Goal: Transaction & Acquisition: Purchase product/service

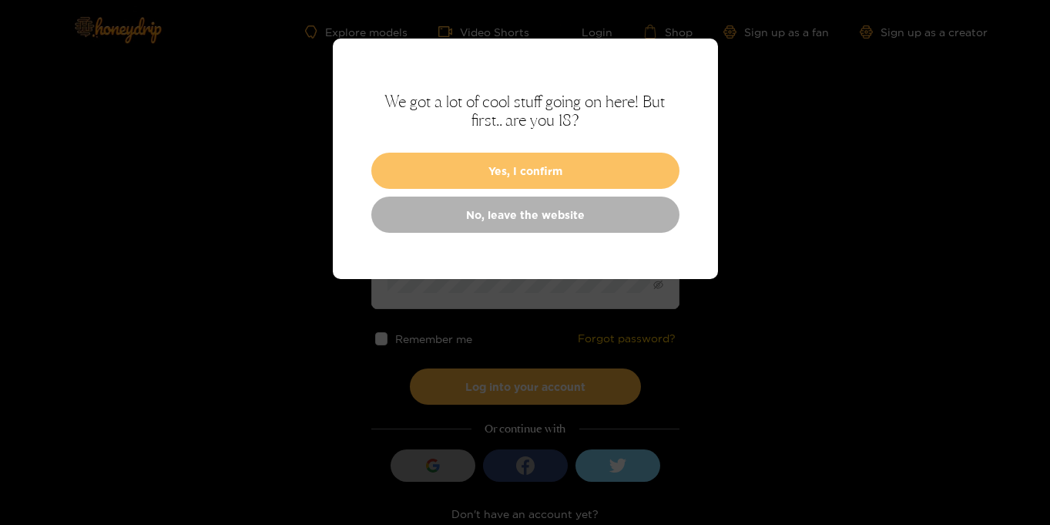
type input "**********"
click at [609, 182] on button "Yes, I confirm" at bounding box center [525, 170] width 308 height 36
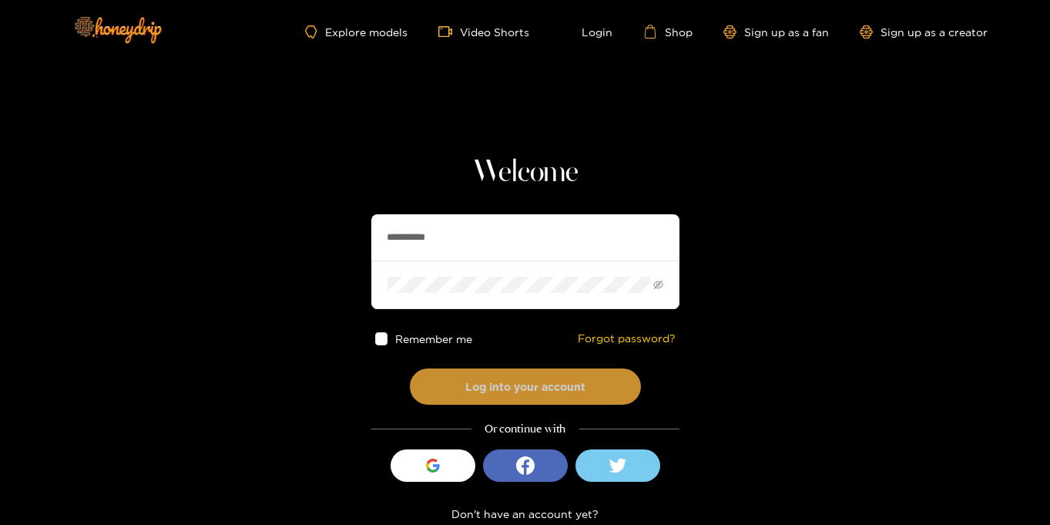
click at [568, 376] on button "Log into your account" at bounding box center [525, 386] width 231 height 36
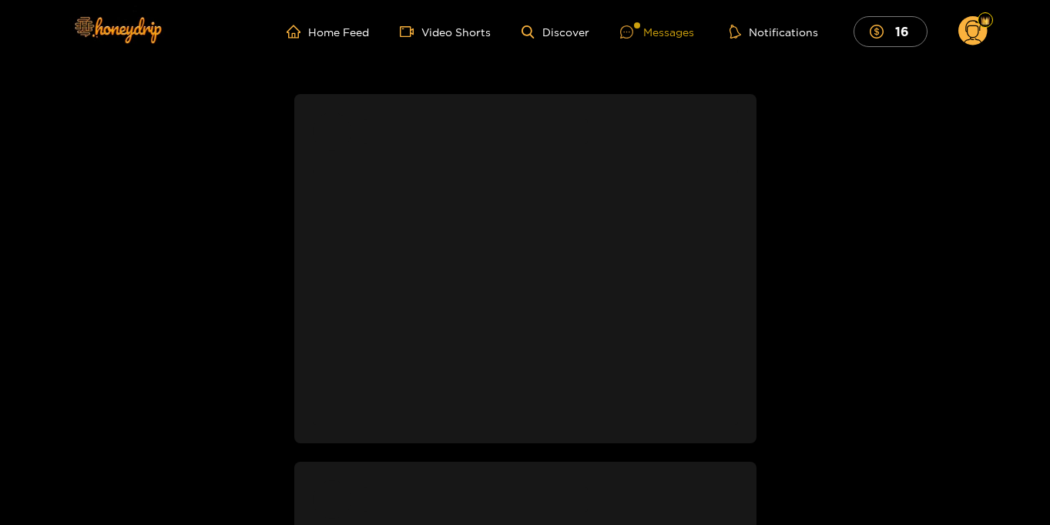
click at [671, 28] on div "Messages" at bounding box center [657, 32] width 74 height 18
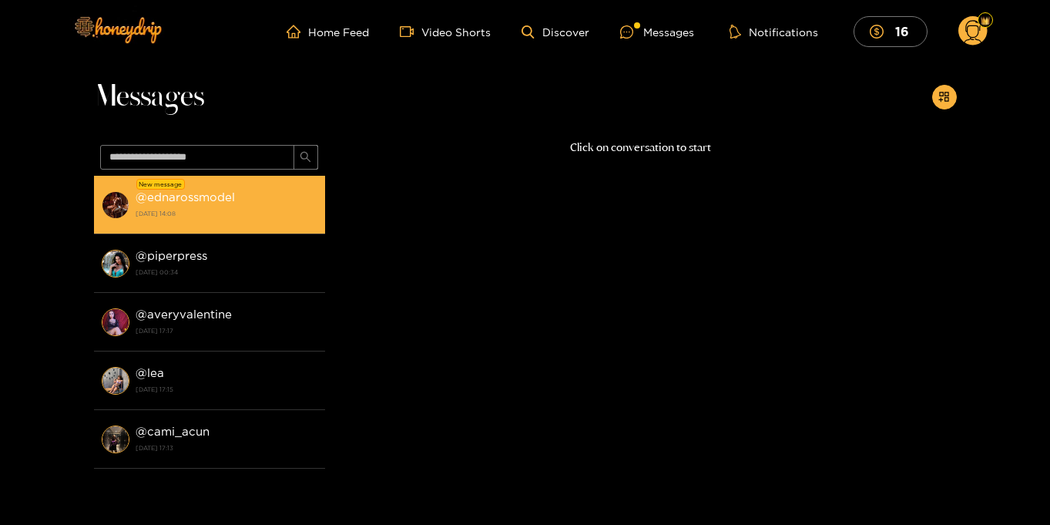
click at [223, 216] on strong "[DATE] 14:08" at bounding box center [227, 213] width 182 height 14
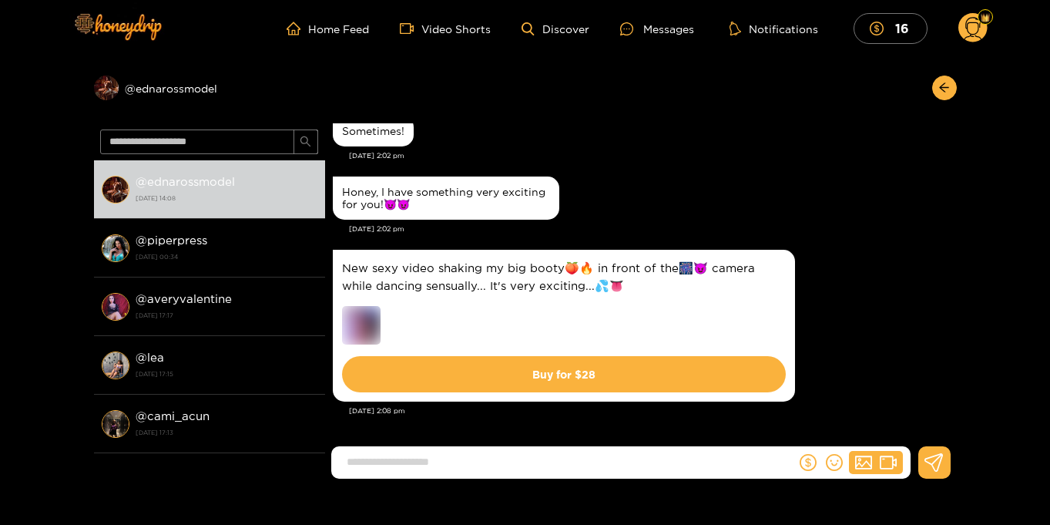
scroll to position [5, 0]
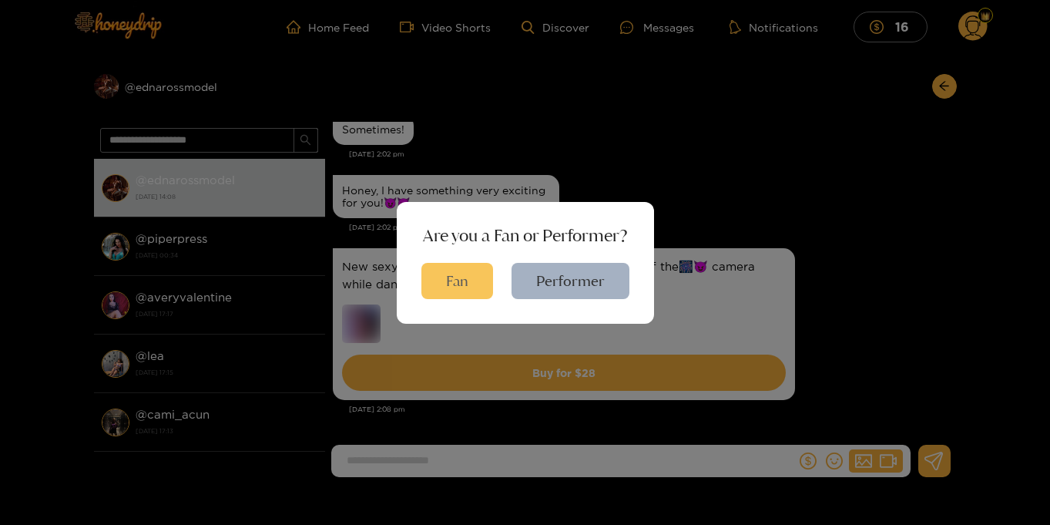
click at [447, 287] on button "Fan" at bounding box center [457, 281] width 72 height 36
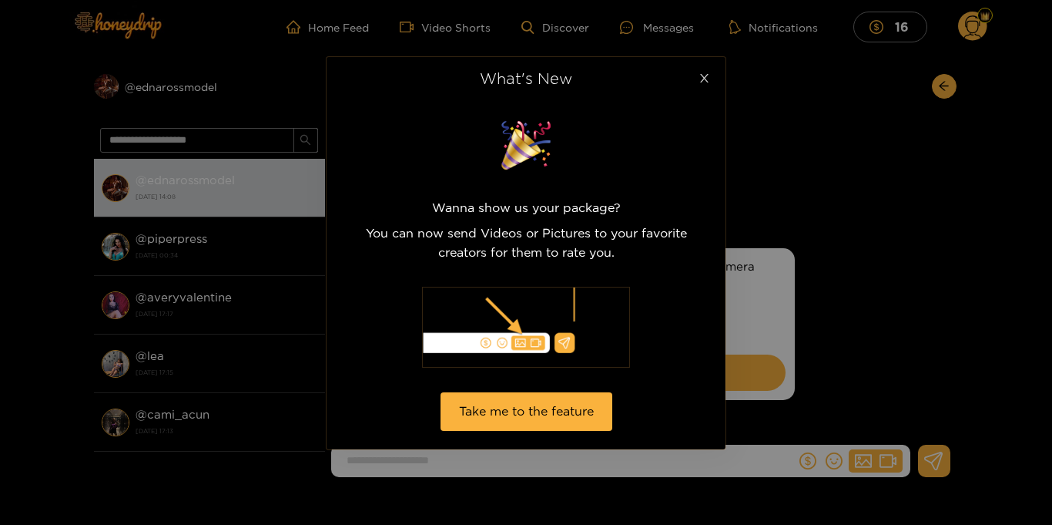
click at [708, 81] on icon "close" at bounding box center [705, 78] width 12 height 12
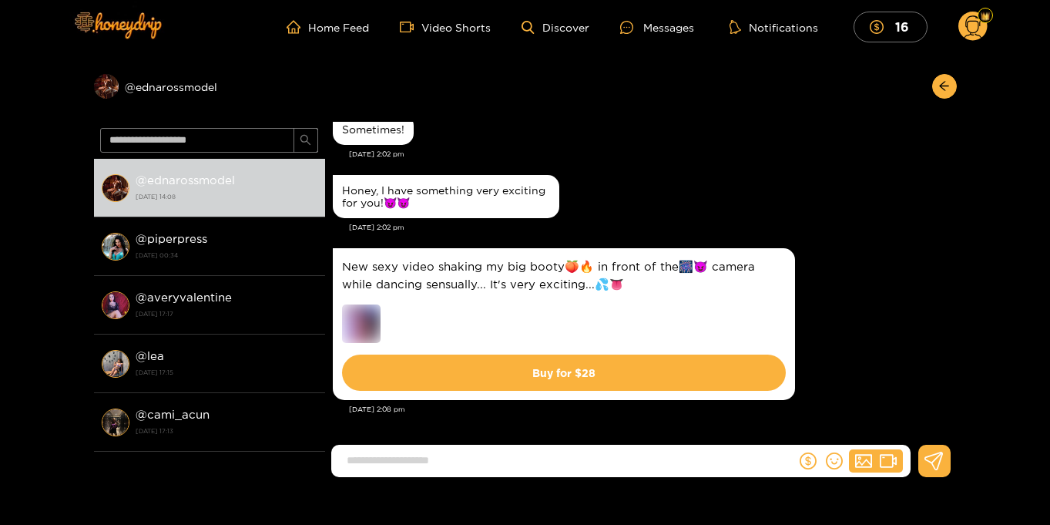
click at [974, 25] on circle at bounding box center [972, 26] width 29 height 29
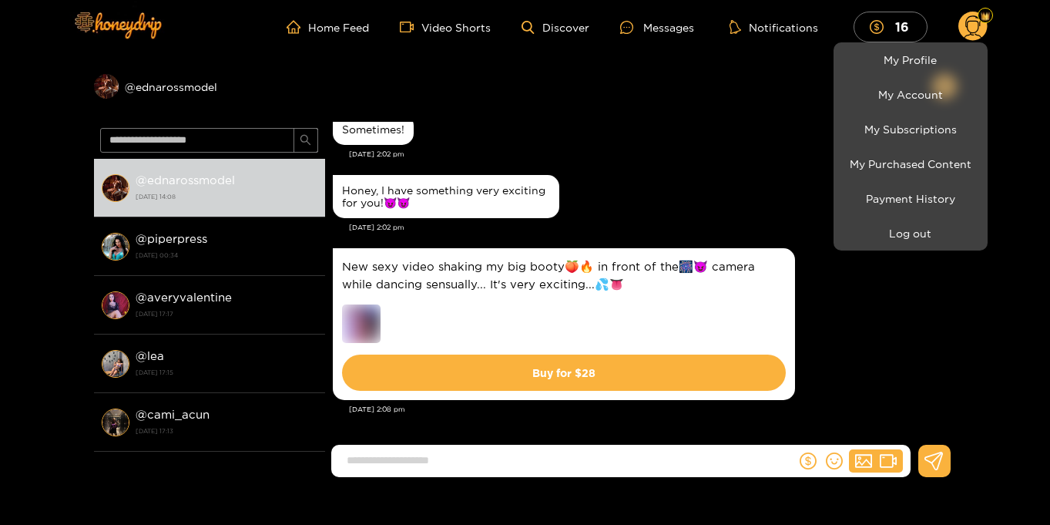
click at [1034, 88] on div at bounding box center [525, 262] width 1050 height 525
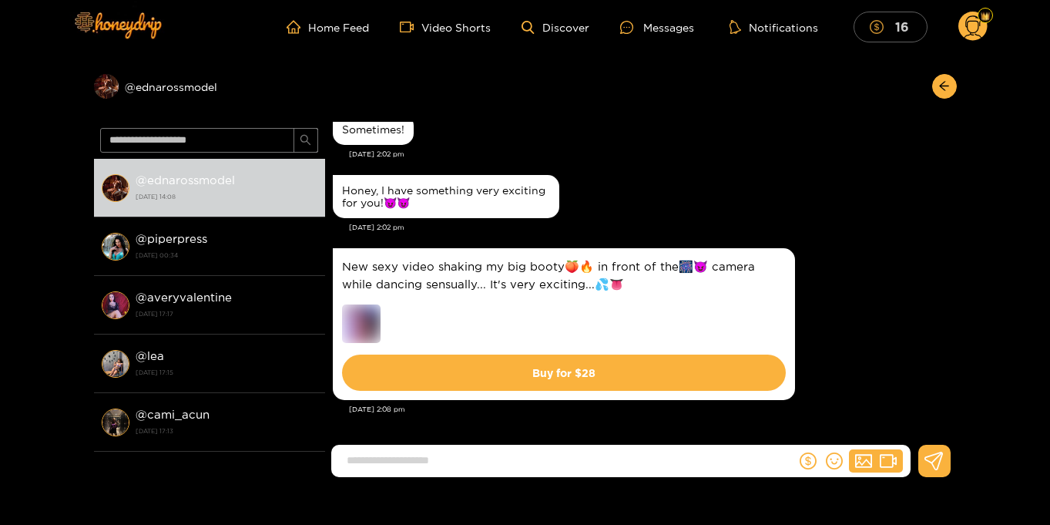
click at [907, 32] on mark "16" at bounding box center [902, 26] width 18 height 16
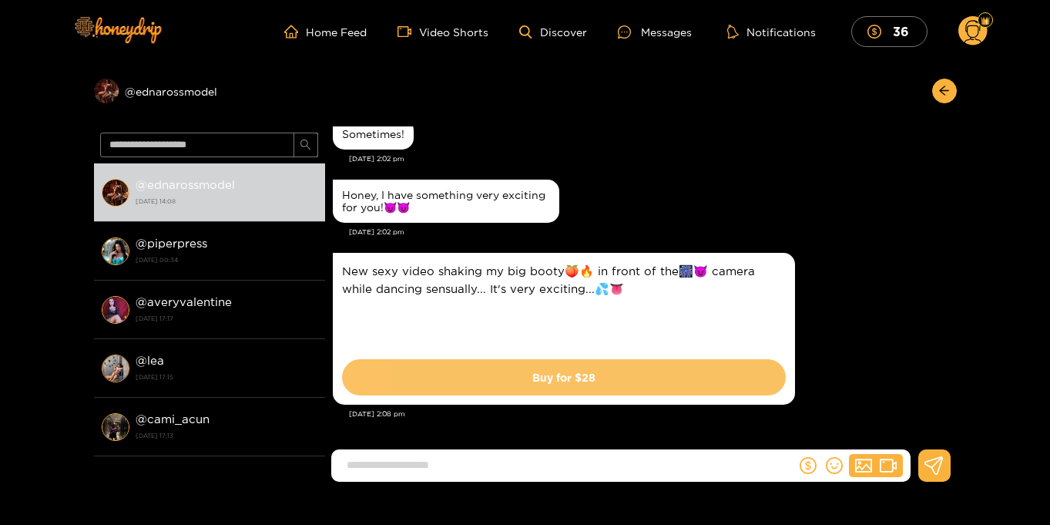
scroll to position [2, 0]
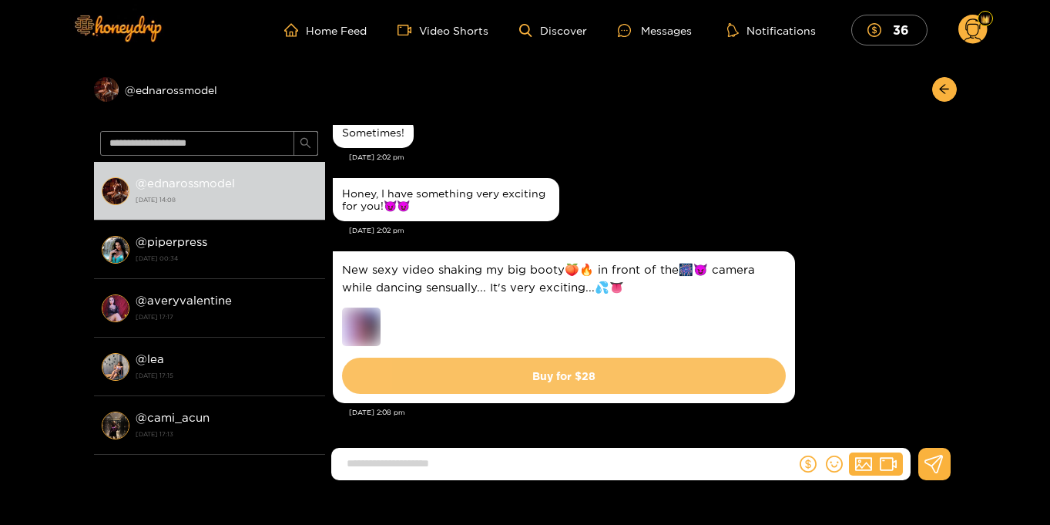
click at [593, 376] on button "Buy for $ 28" at bounding box center [564, 375] width 444 height 36
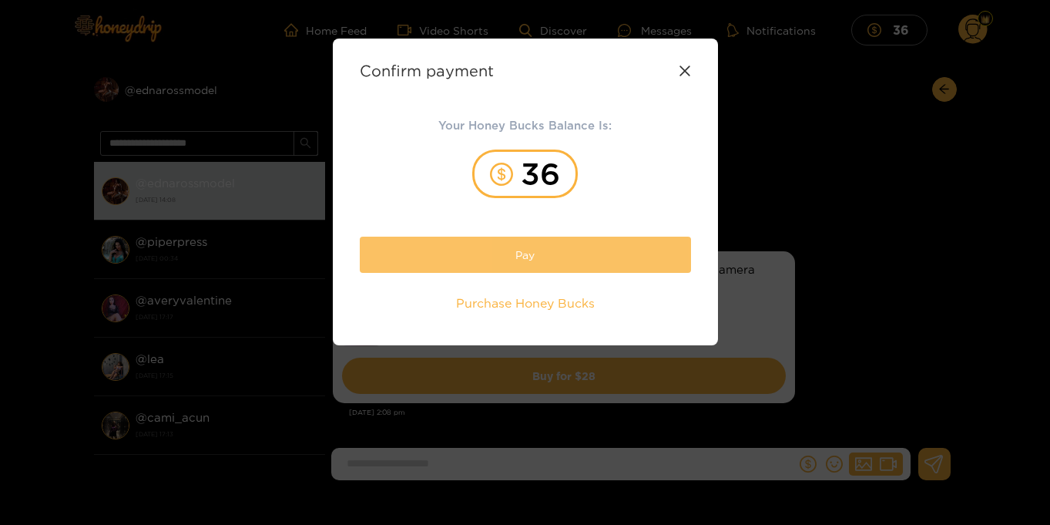
click at [571, 249] on button "Pay" at bounding box center [525, 254] width 331 height 36
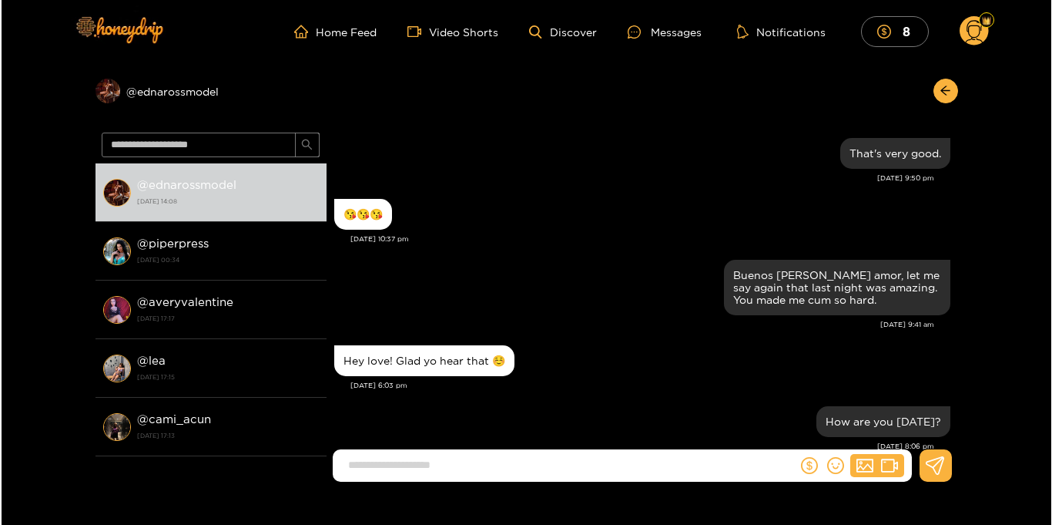
scroll to position [1436, 0]
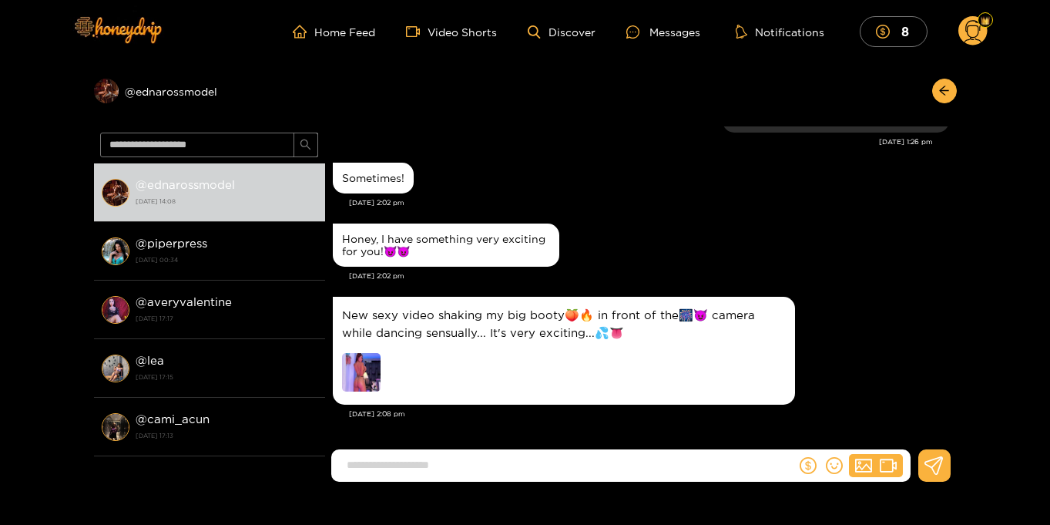
click at [360, 365] on img at bounding box center [361, 372] width 39 height 39
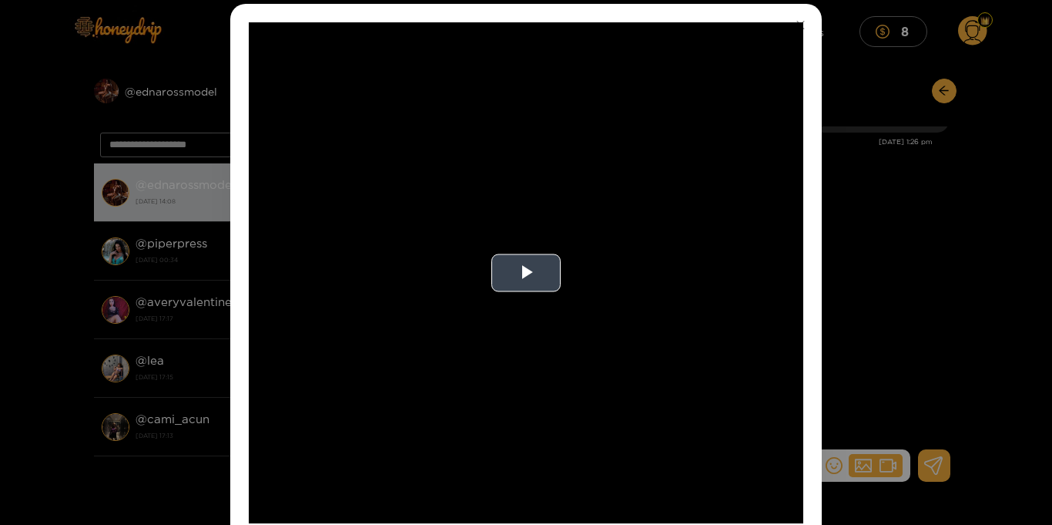
scroll to position [83, 0]
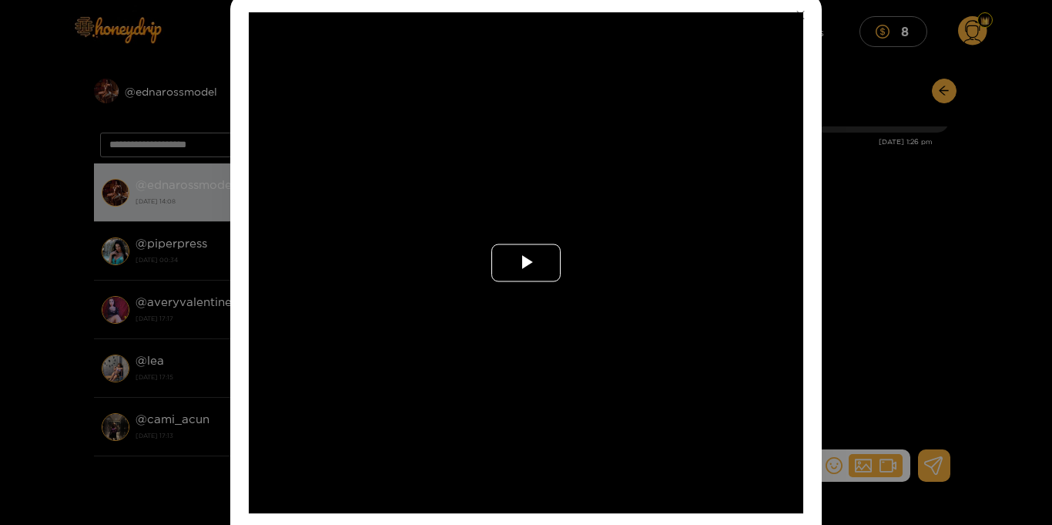
drag, startPoint x: 547, startPoint y: 270, endPoint x: 580, endPoint y: 257, distance: 35.3
click at [526, 263] on span "Video Player" at bounding box center [526, 263] width 0 height 0
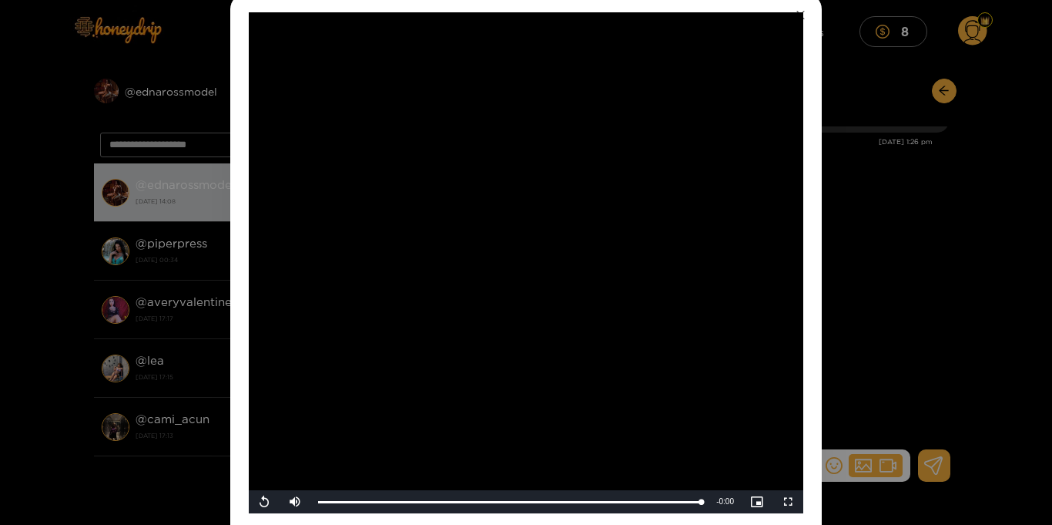
click at [795, 15] on icon "close" at bounding box center [801, 15] width 12 height 12
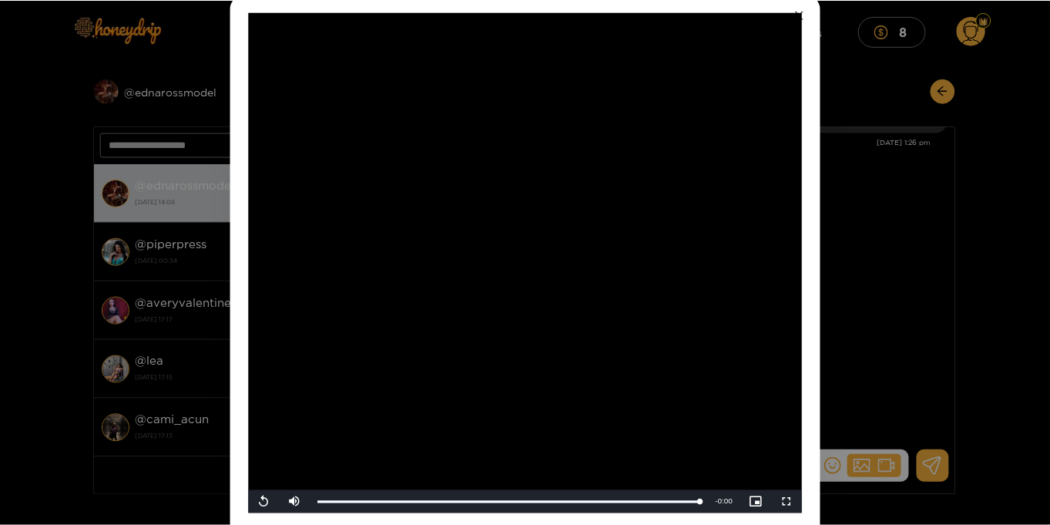
scroll to position [72, 0]
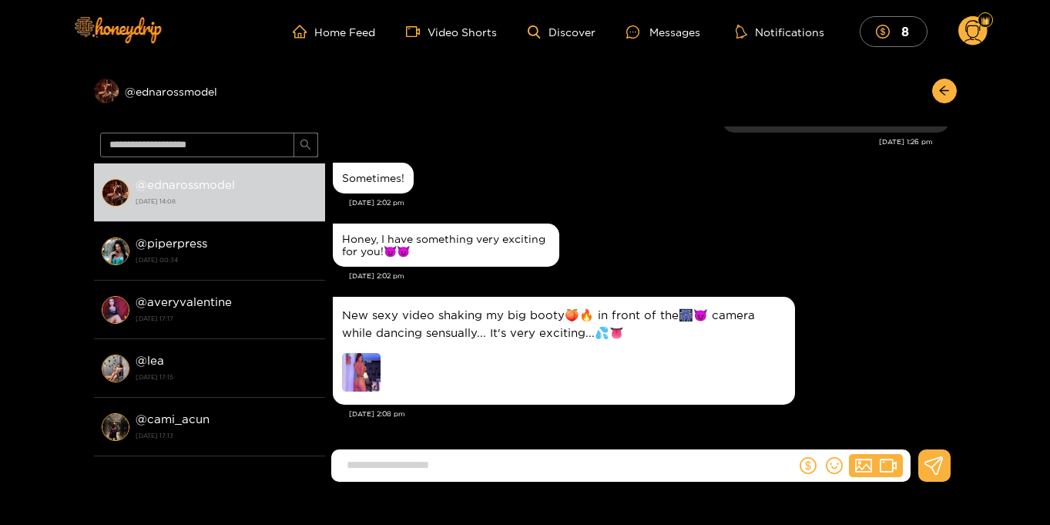
click at [401, 469] on input at bounding box center [567, 464] width 457 height 25
type input "*********"
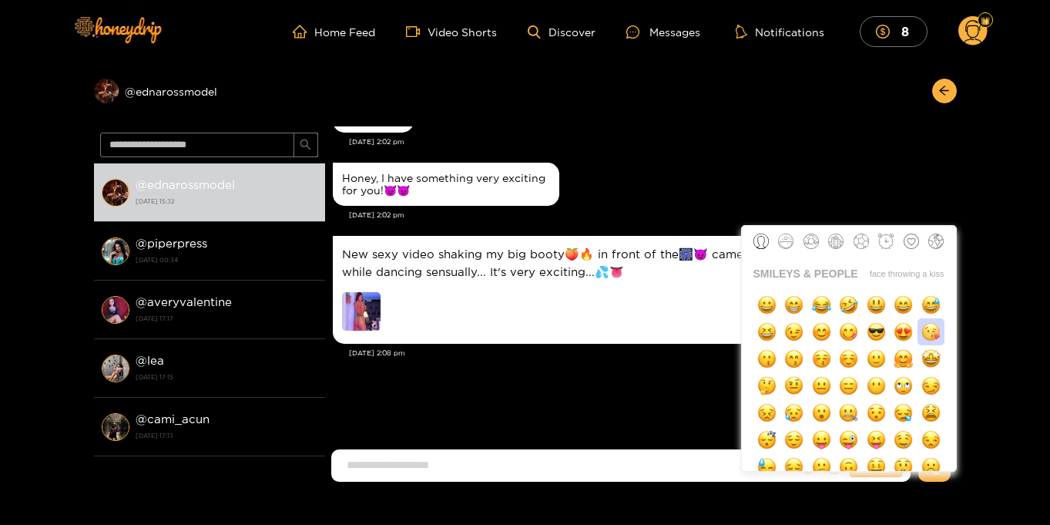
click at [930, 332] on img "button" at bounding box center [930, 331] width 19 height 19
type input "**"
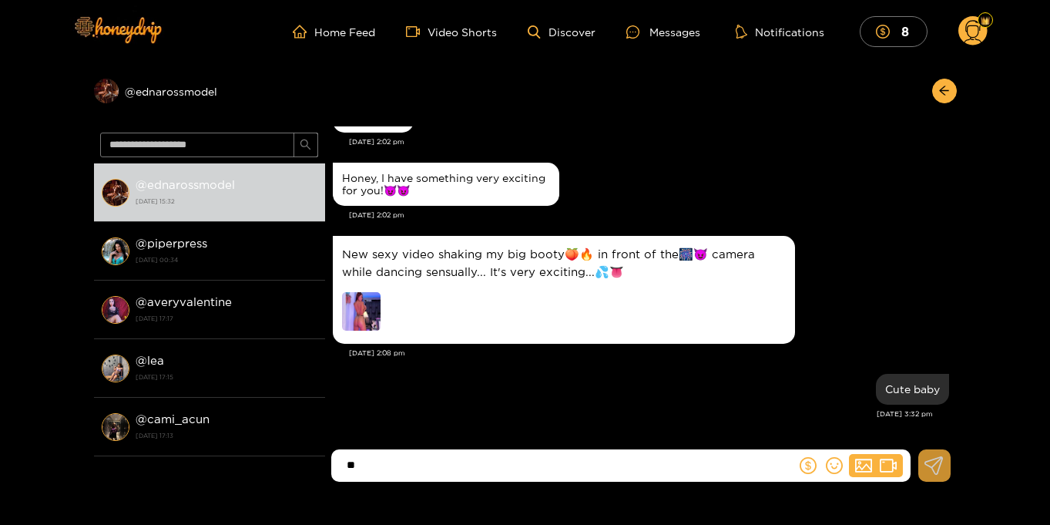
click at [934, 469] on icon at bounding box center [933, 465] width 19 height 18
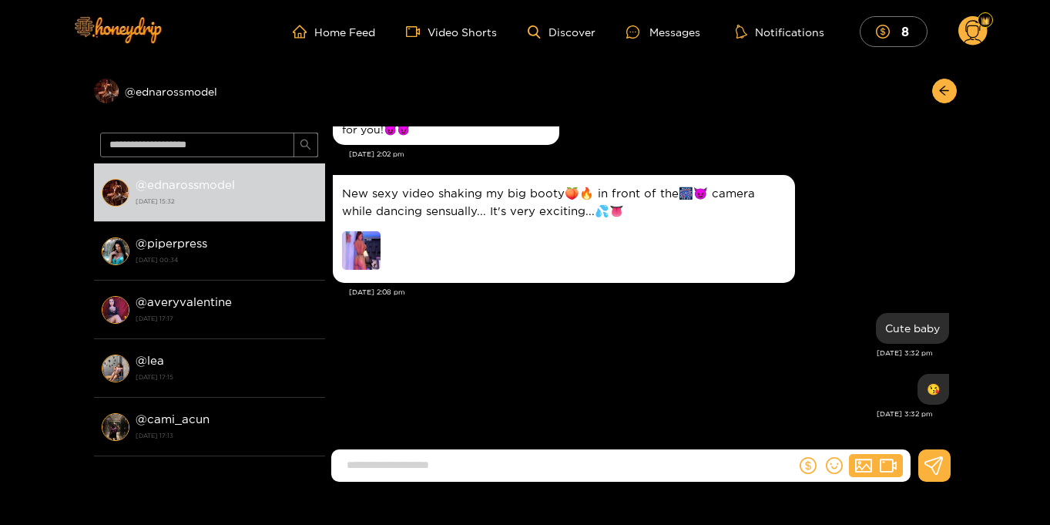
click at [971, 29] on circle at bounding box center [972, 30] width 29 height 29
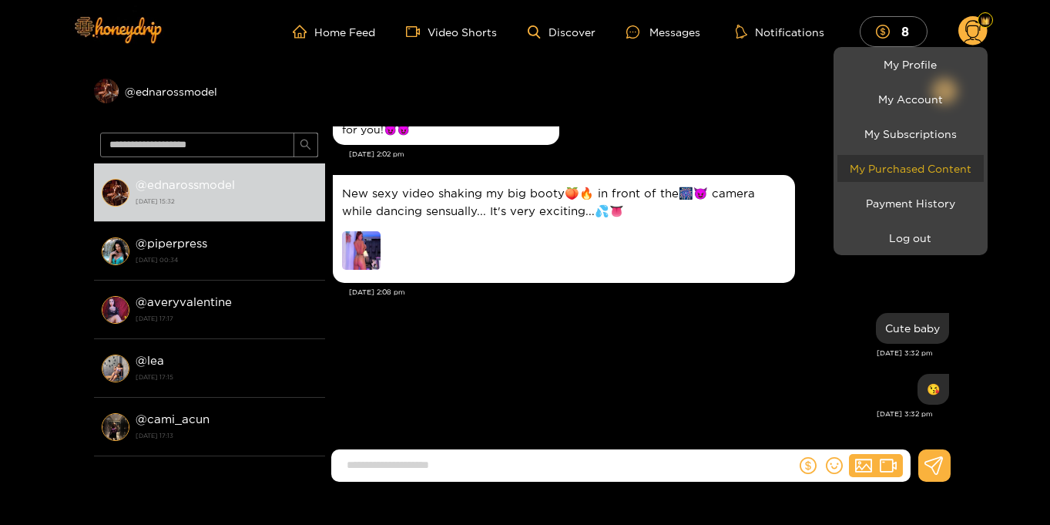
click at [935, 165] on link "My Purchased Content" at bounding box center [910, 168] width 146 height 27
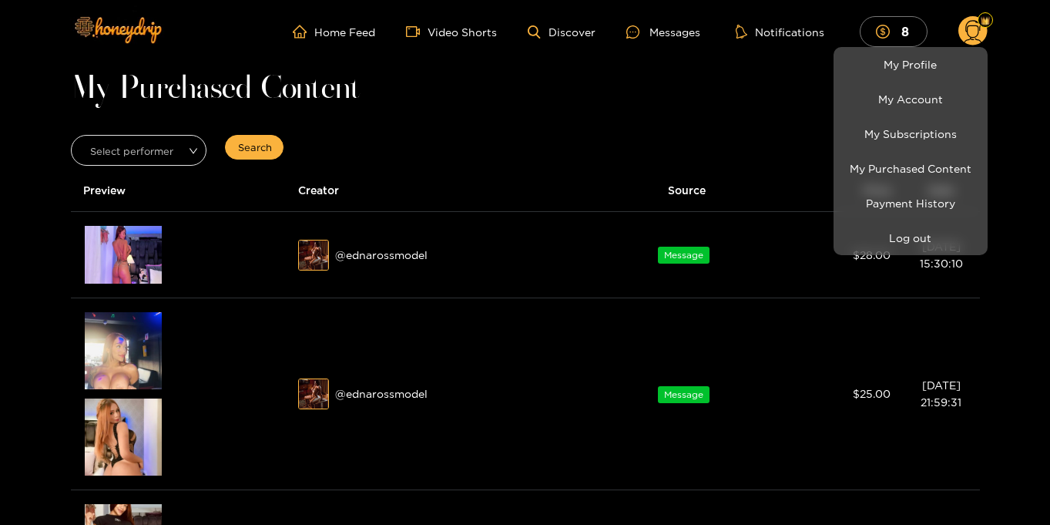
click at [1001, 141] on div at bounding box center [525, 262] width 1050 height 525
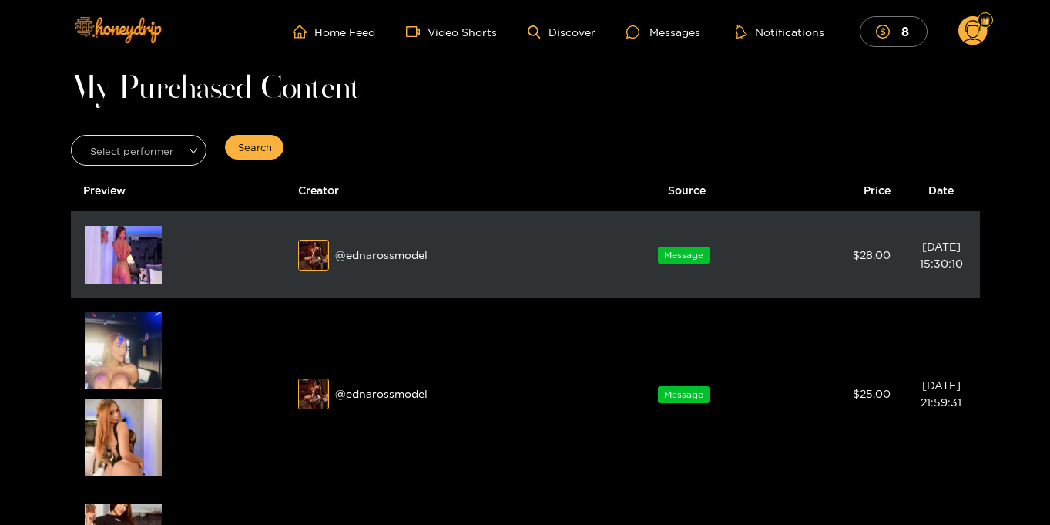
click at [126, 266] on img at bounding box center [123, 255] width 77 height 58
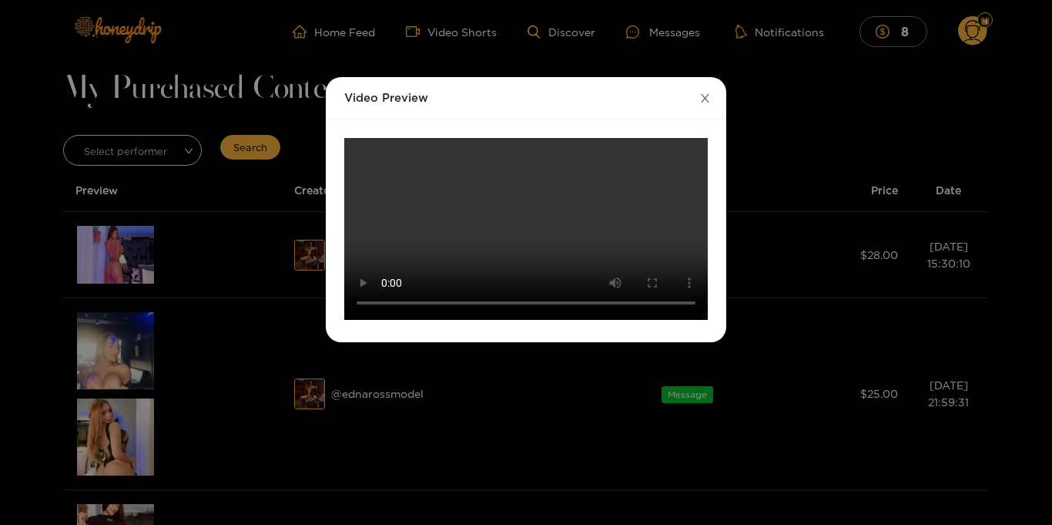
click at [706, 96] on icon "close" at bounding box center [705, 98] width 8 height 8
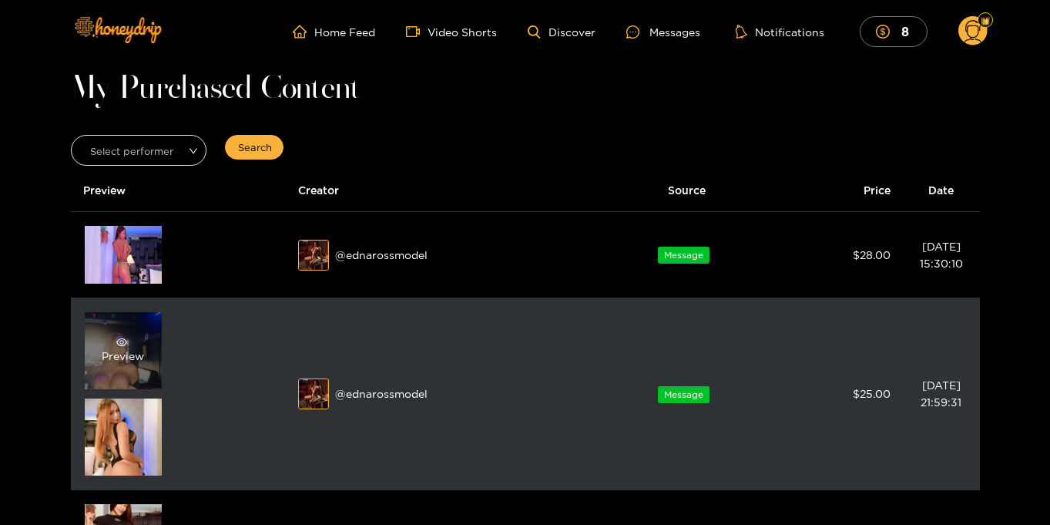
click at [126, 337] on span "eye" at bounding box center [121, 342] width 39 height 11
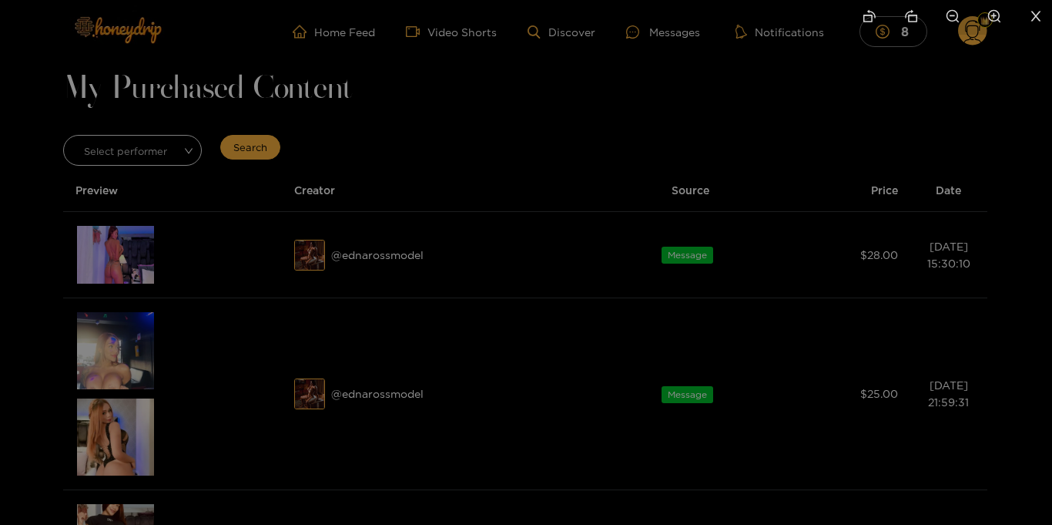
drag, startPoint x: 321, startPoint y: 335, endPoint x: 501, endPoint y: 320, distance: 180.8
click at [688, 263] on img at bounding box center [706, 244] width 37 height 37
click at [1043, 15] on li at bounding box center [1036, 17] width 32 height 35
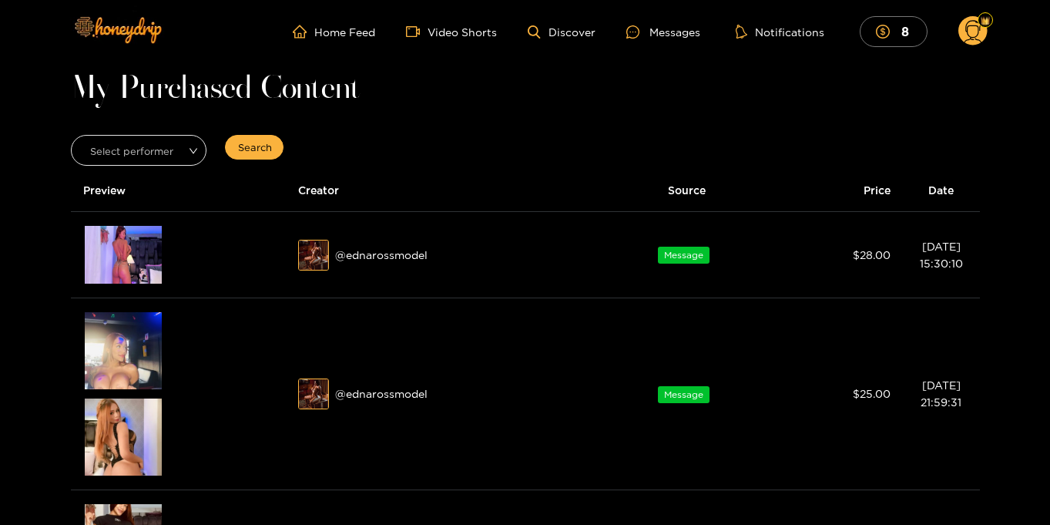
click at [970, 36] on icon at bounding box center [973, 33] width 18 height 27
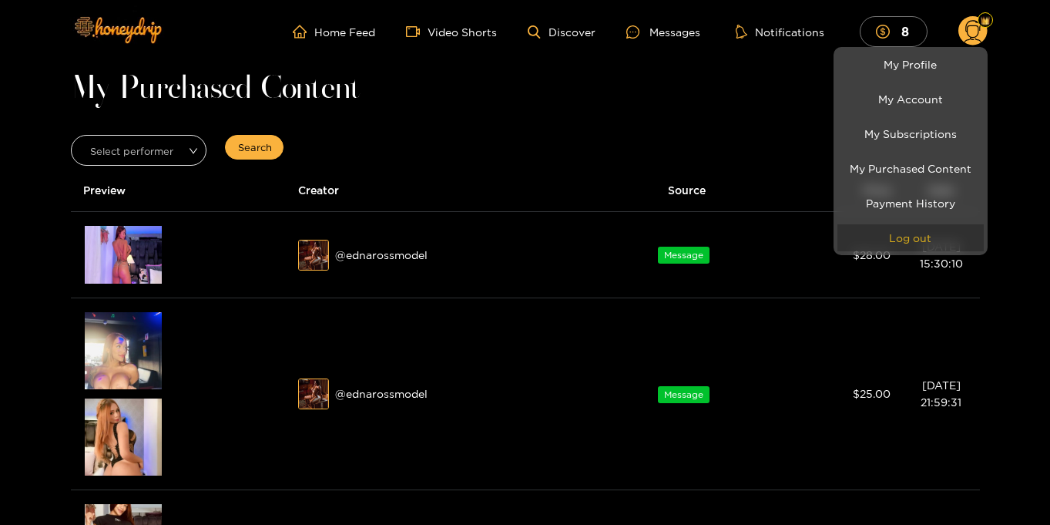
click at [904, 235] on button "Log out" at bounding box center [910, 237] width 146 height 27
